Goal: Transaction & Acquisition: Purchase product/service

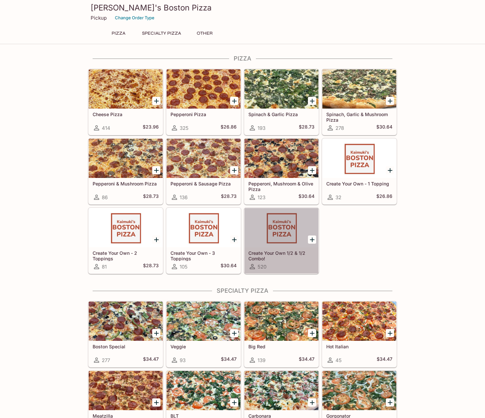
click at [295, 246] on div at bounding box center [281, 227] width 74 height 39
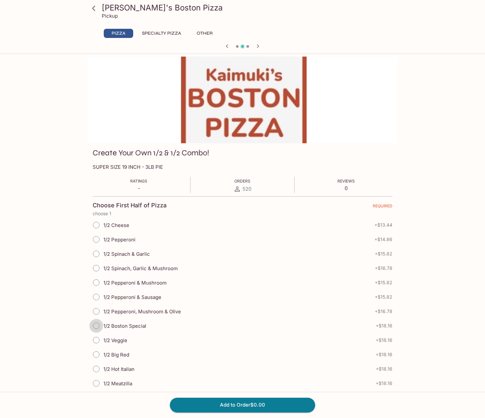
click at [97, 324] on input "1/2 Boston Special" at bounding box center [96, 326] width 14 height 14
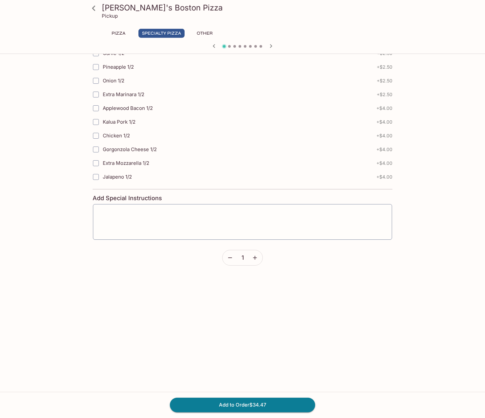
scroll to position [668, 0]
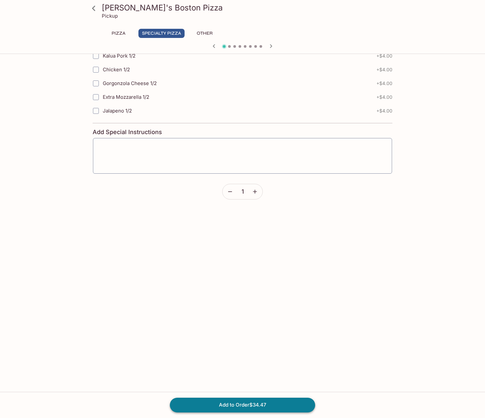
click at [257, 408] on button "Add to Order $34.47" at bounding box center [242, 405] width 145 height 14
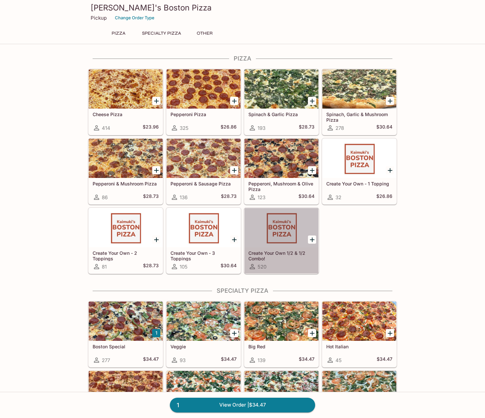
click at [287, 244] on div at bounding box center [281, 227] width 74 height 39
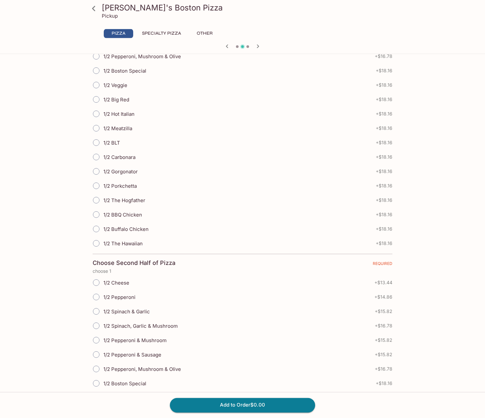
scroll to position [167, 0]
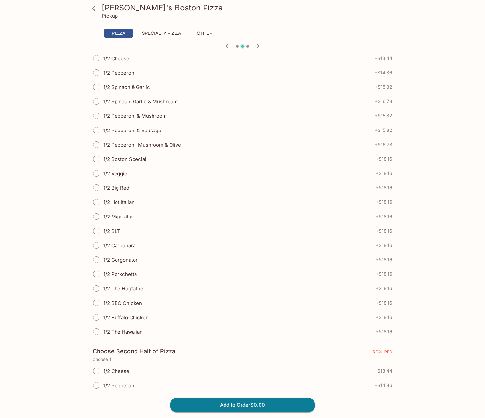
click at [94, 158] on input "1/2 Boston Special" at bounding box center [96, 159] width 14 height 14
radio input "true"
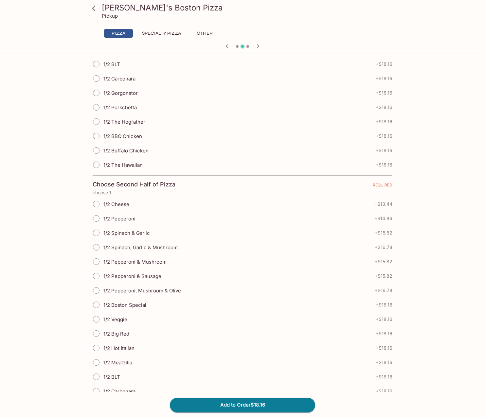
click at [97, 333] on input "1/2 Big Red" at bounding box center [96, 334] width 14 height 14
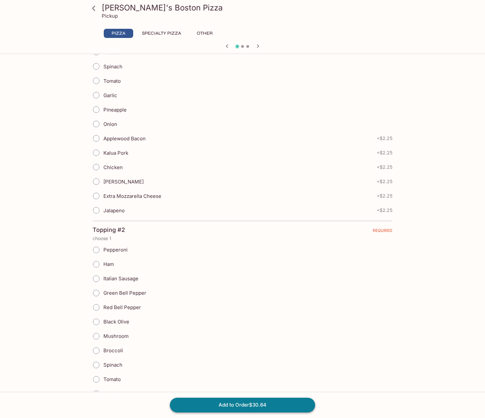
click at [283, 405] on button "Add to Order $30.64" at bounding box center [242, 405] width 145 height 14
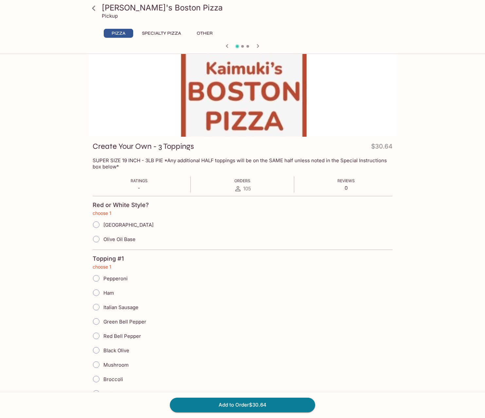
scroll to position [0, 0]
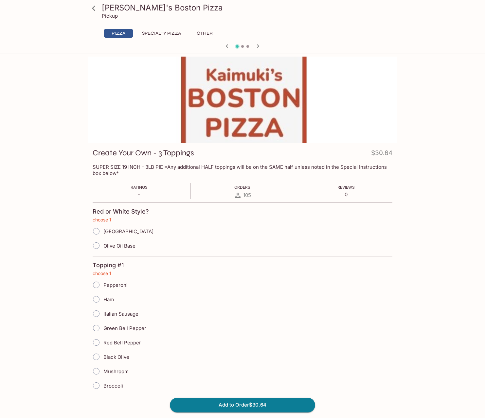
click at [122, 232] on span "[GEOGRAPHIC_DATA]" at bounding box center [128, 231] width 50 height 6
click at [103, 232] on input "[GEOGRAPHIC_DATA]" at bounding box center [96, 231] width 14 height 14
radio input "true"
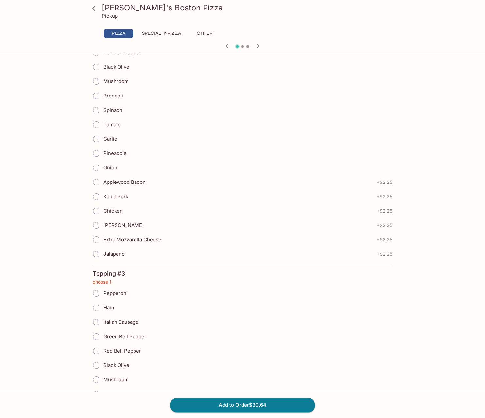
scroll to position [835, 0]
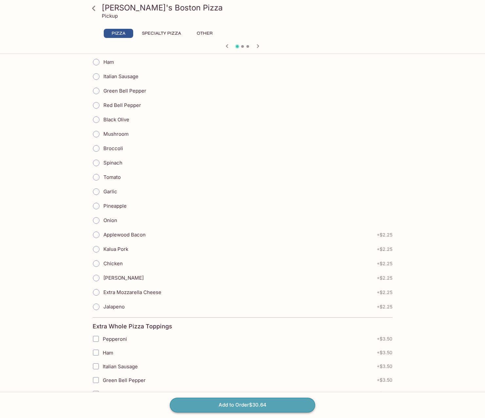
click at [281, 405] on button "Add to Order $30.64" at bounding box center [242, 405] width 145 height 14
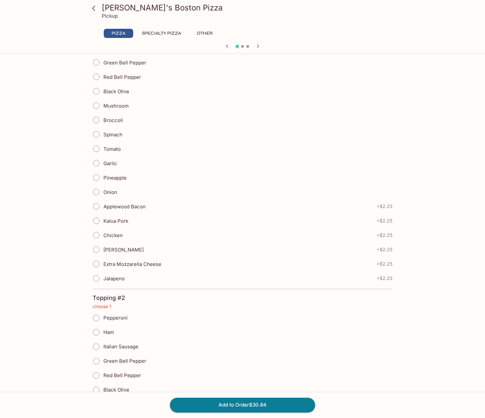
scroll to position [0, 0]
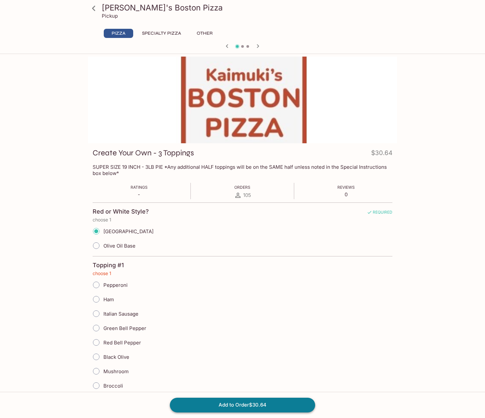
click at [269, 407] on button "Add to Order $30.64" at bounding box center [242, 405] width 145 height 14
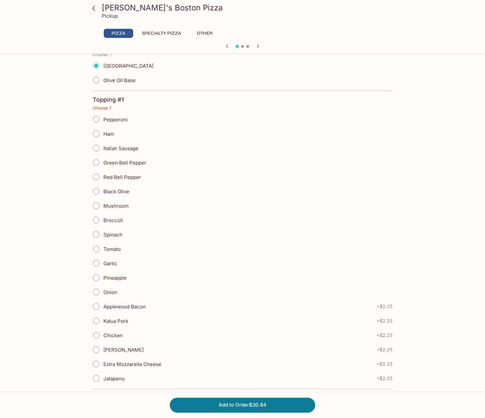
scroll to position [167, 0]
